Goal: Task Accomplishment & Management: Manage account settings

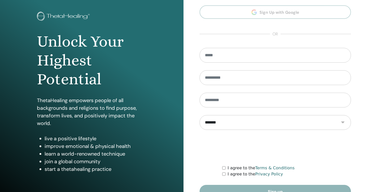
scroll to position [53, 0]
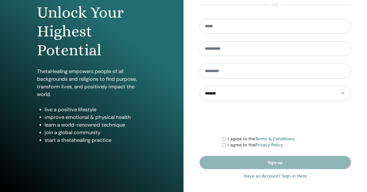
type input "**********"
click at [294, 178] on link "Have an Account? Sign in Here" at bounding box center [275, 176] width 63 height 6
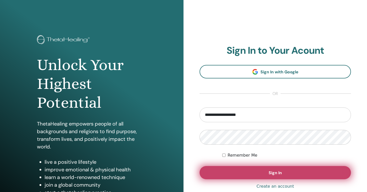
click at [256, 173] on button "Sign In" at bounding box center [276, 172] width 152 height 13
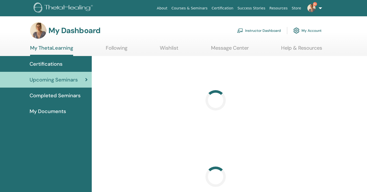
click at [266, 29] on link "Instructor Dashboard" at bounding box center [259, 30] width 44 height 11
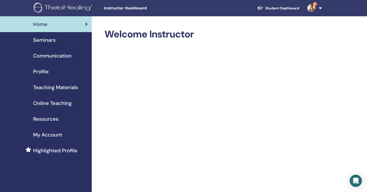
click at [54, 41] on span "Seminars" at bounding box center [44, 40] width 22 height 8
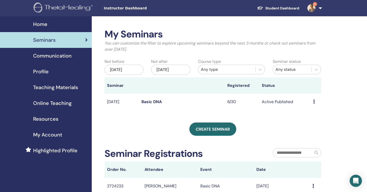
click at [116, 104] on td "Sep/05, 2025" at bounding box center [122, 102] width 34 height 17
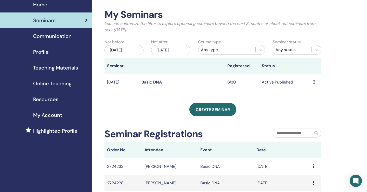
scroll to position [28, 0]
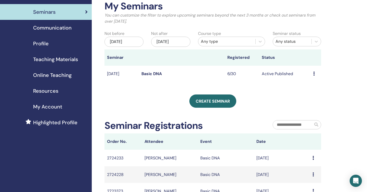
click at [229, 73] on td "6/30" at bounding box center [242, 74] width 34 height 17
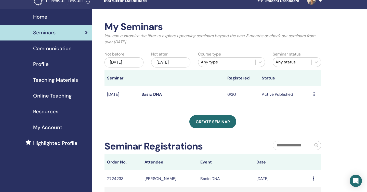
scroll to position [7, 0]
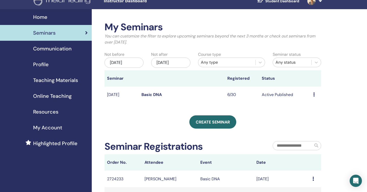
click at [248, 90] on td "6/30" at bounding box center [242, 95] width 34 height 17
click at [234, 95] on td "6/30" at bounding box center [242, 95] width 34 height 17
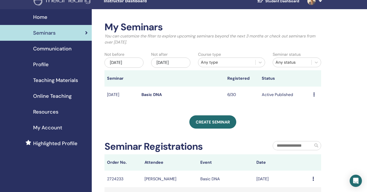
click at [313, 96] on td "Preview Edit Attendees Cancel" at bounding box center [316, 95] width 10 height 17
click at [318, 96] on div "Preview Edit Attendees Cancel" at bounding box center [315, 95] width 5 height 6
click at [317, 96] on div "Preview Edit Attendees Cancel" at bounding box center [316, 112] width 28 height 32
click at [315, 97] on div "Preview Edit Attendees Cancel" at bounding box center [315, 95] width 5 height 6
click at [313, 116] on link "Attendees" at bounding box center [313, 116] width 19 height 5
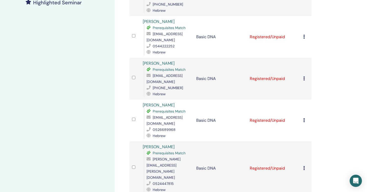
scroll to position [151, 0]
